Goal: Information Seeking & Learning: Check status

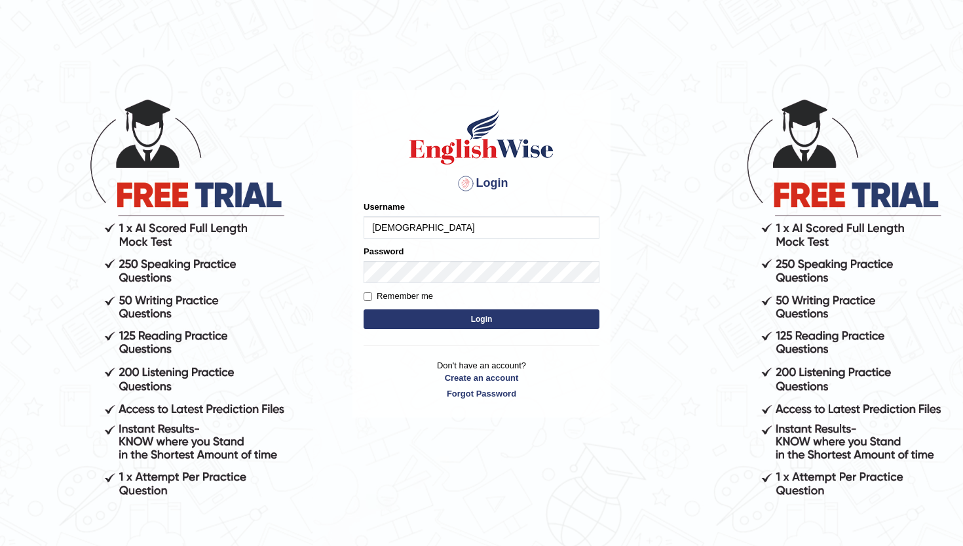
type input "abhiew"
click at [455, 318] on button "Login" at bounding box center [482, 319] width 236 height 20
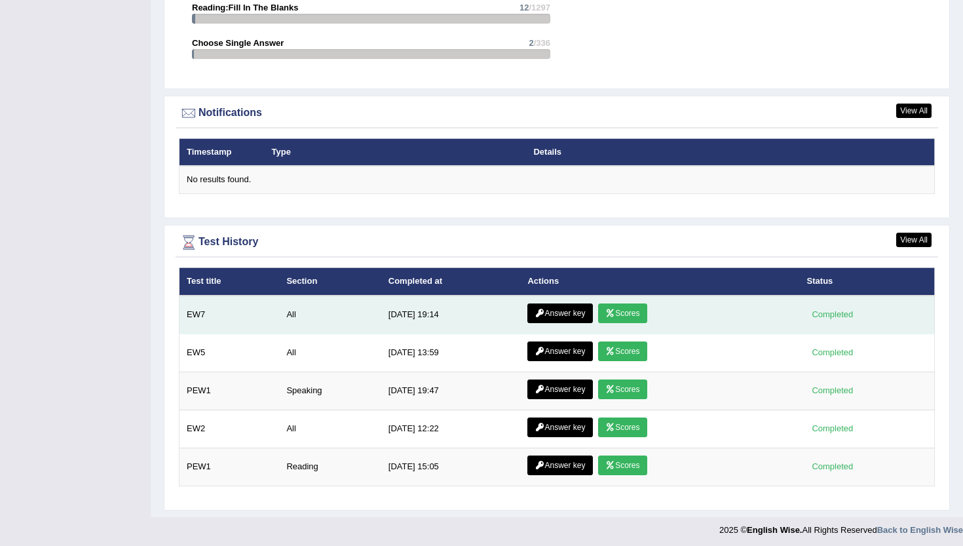
scroll to position [1591, 0]
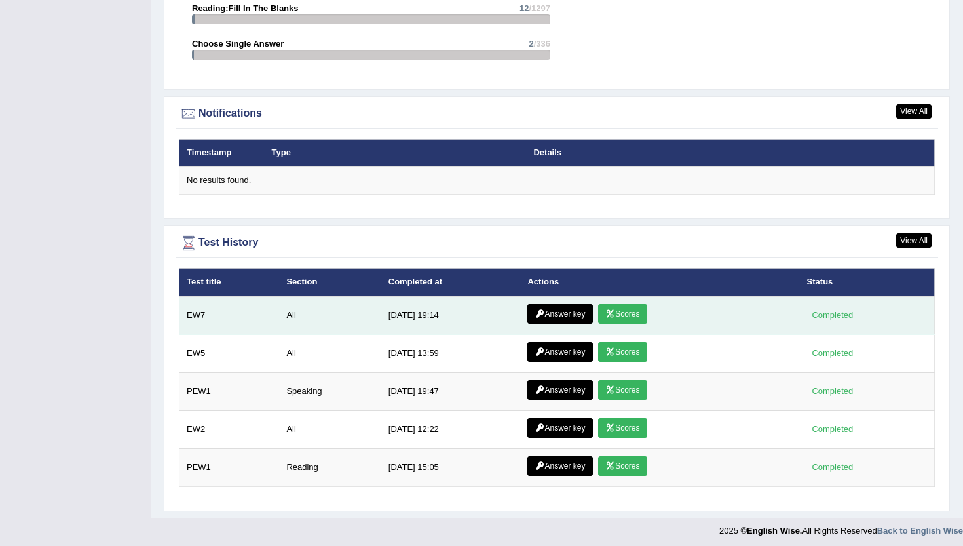
click at [569, 307] on link "Answer key" at bounding box center [559, 314] width 65 height 20
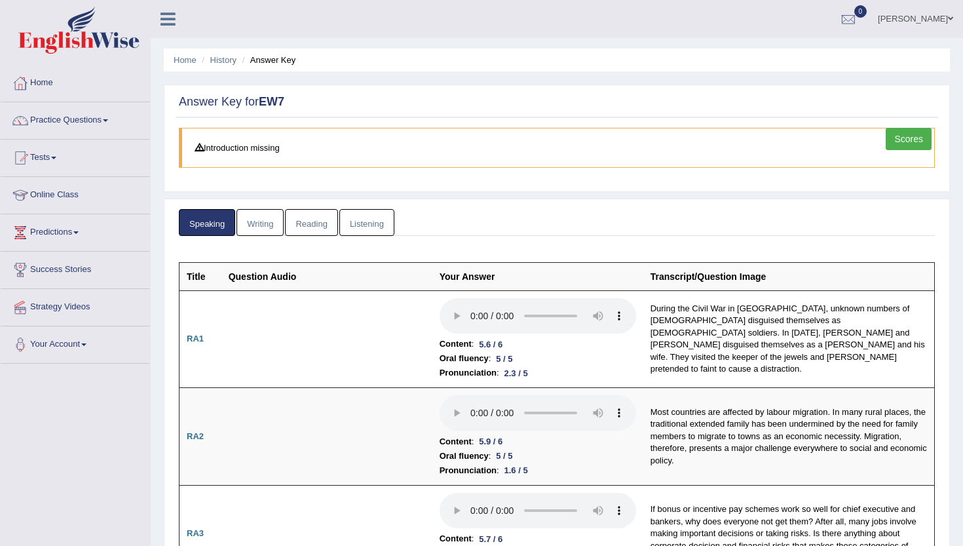
click at [261, 227] on link "Writing" at bounding box center [259, 222] width 47 height 27
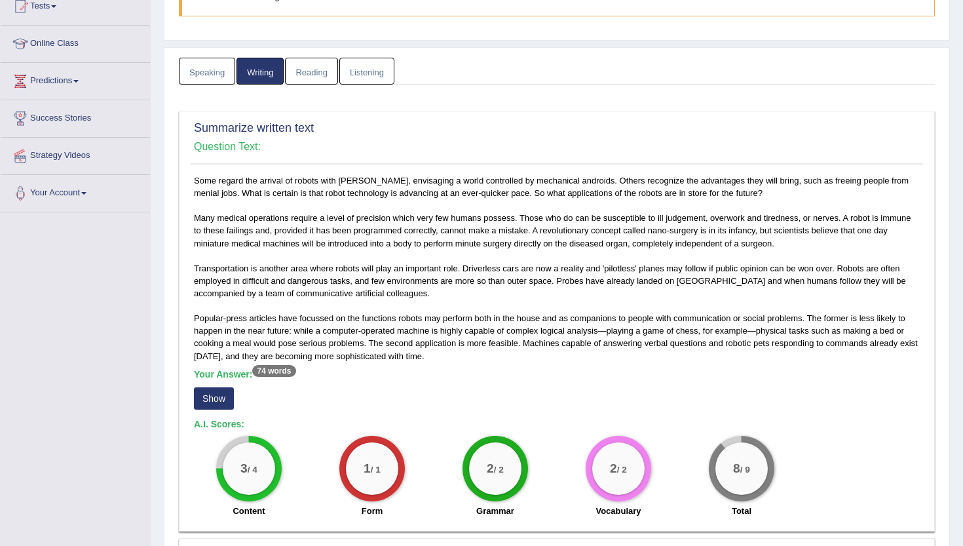
scroll to position [149, 0]
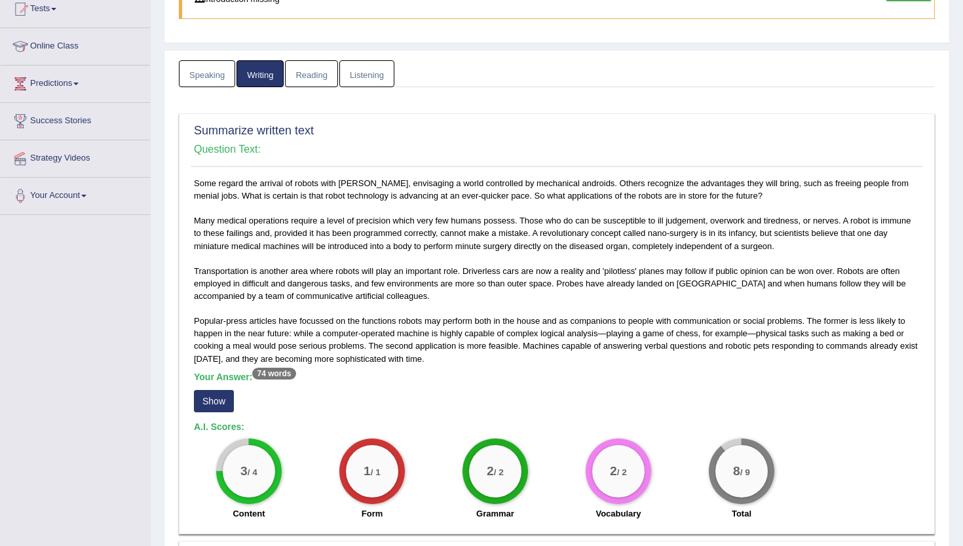
click at [222, 390] on button "Show" at bounding box center [214, 401] width 40 height 22
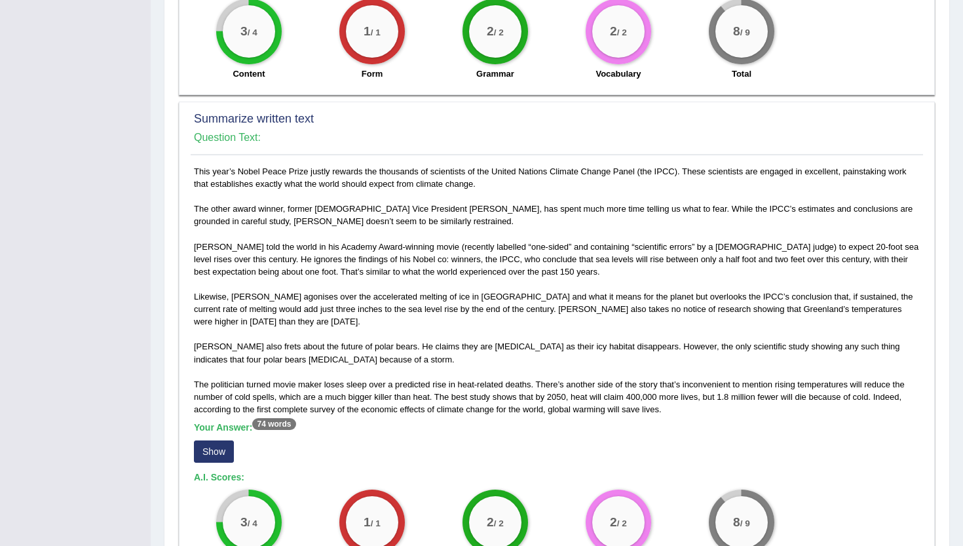
scroll to position [675, 0]
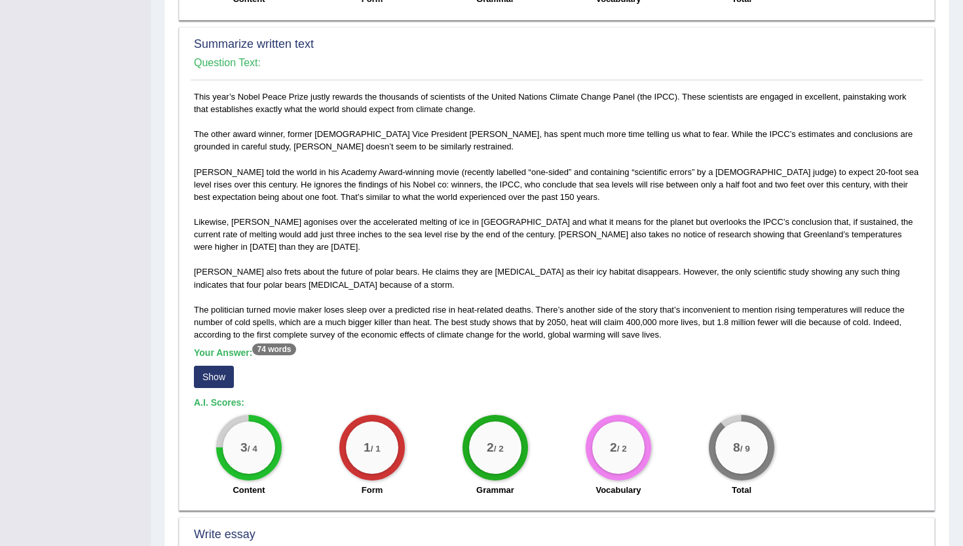
click at [214, 373] on button "Show" at bounding box center [214, 376] width 40 height 22
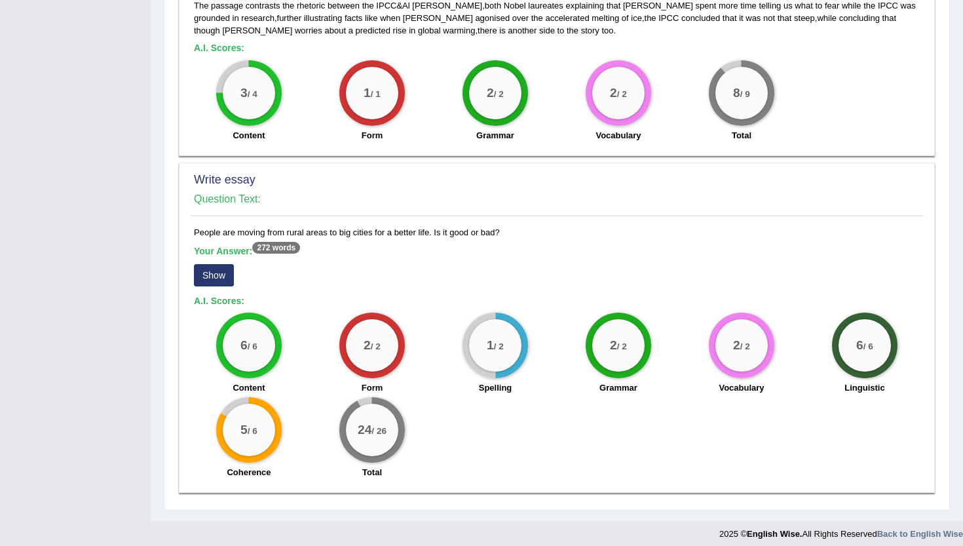
scroll to position [1040, 0]
click at [208, 269] on button "Show" at bounding box center [214, 276] width 40 height 22
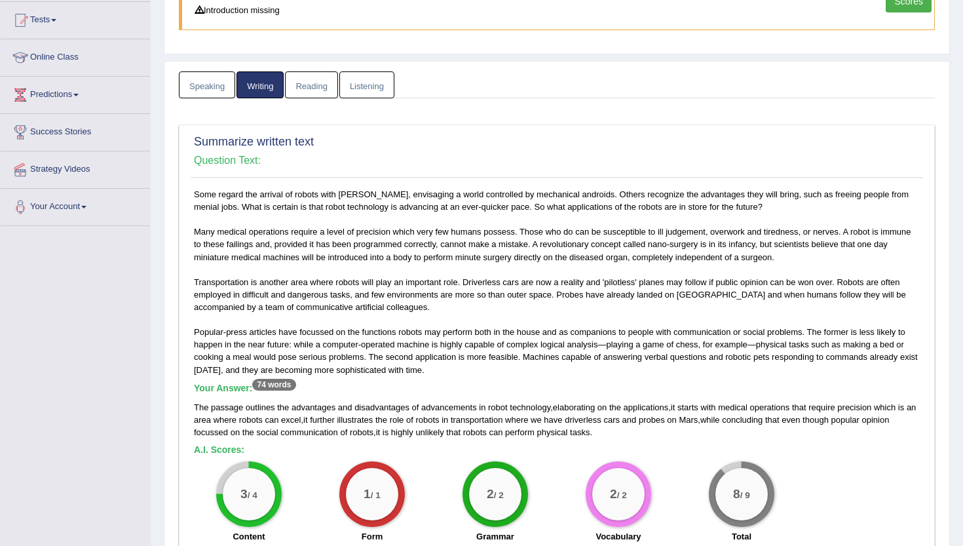
scroll to position [0, 0]
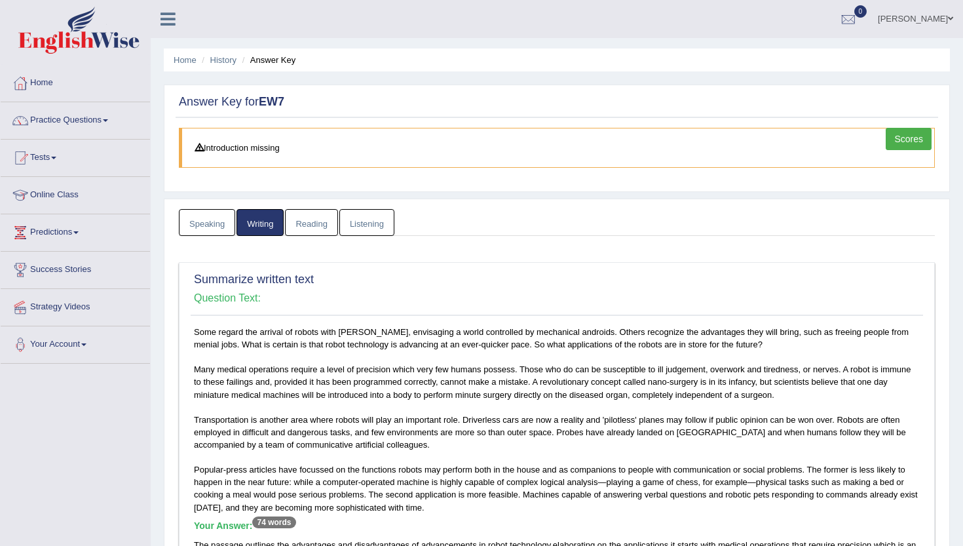
click at [322, 229] on link "Reading" at bounding box center [311, 222] width 52 height 27
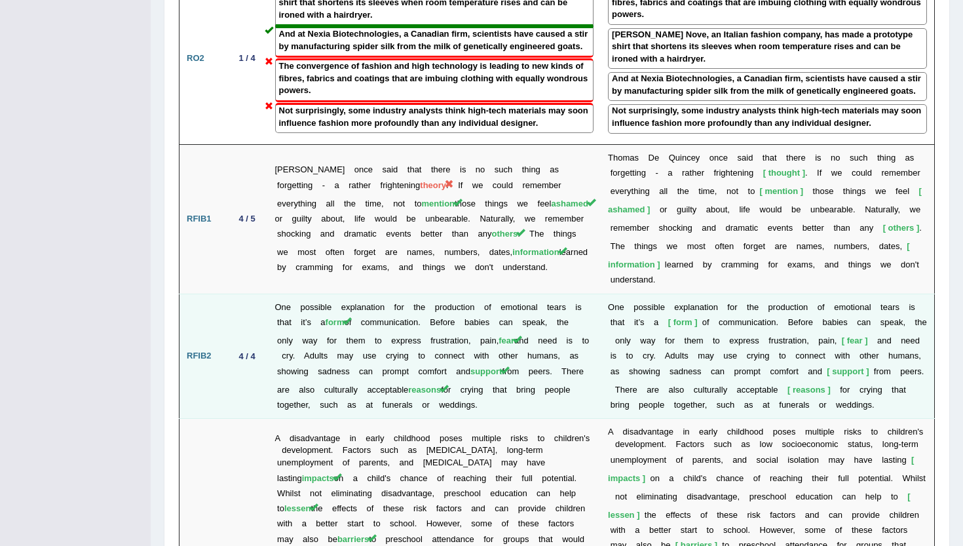
scroll to position [2265, 0]
